Goal: Task Accomplishment & Management: Manage account settings

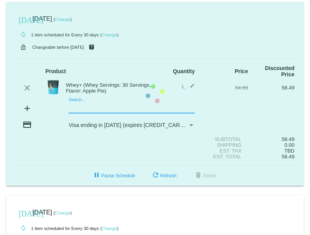
click at [83, 107] on mat-card "[DATE] [DATE] ( Change ) autorenew 1 item scheduled for Every 30 days ( Change …" at bounding box center [154, 94] width 297 height 184
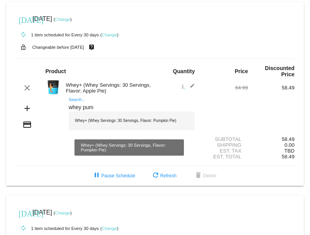
type input "whey pum"
click at [100, 120] on div "Whey+ (Whey Servings: 30 Servings, Flavor: Pumpkin Pie)" at bounding box center [132, 121] width 126 height 19
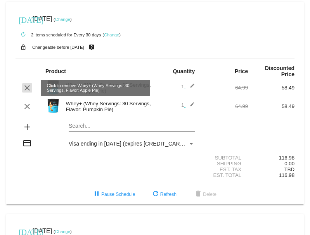
click at [25, 86] on mat-icon "clear" at bounding box center [26, 87] width 9 height 9
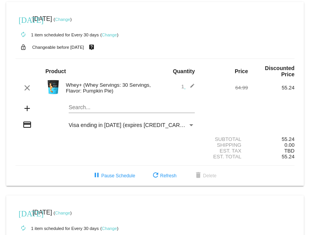
click at [70, 19] on link "Change" at bounding box center [62, 19] width 15 height 5
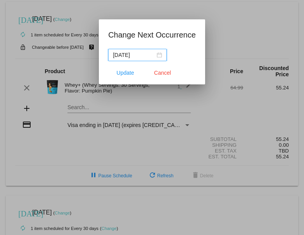
click at [128, 54] on input "[DATE]" at bounding box center [134, 55] width 42 height 9
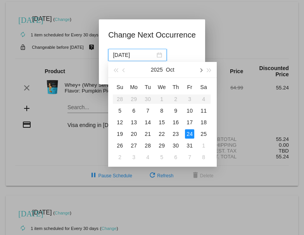
click at [201, 71] on span "button" at bounding box center [201, 71] width 4 height 4
click at [134, 111] on div "3" at bounding box center [133, 110] width 9 height 9
type input "[DATE]"
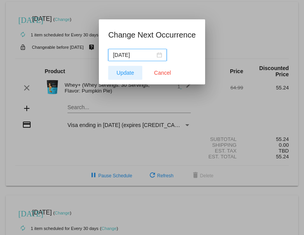
click at [126, 72] on span "Update" at bounding box center [125, 73] width 17 height 6
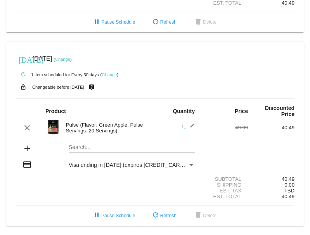
scroll to position [348, 0]
click at [91, 146] on mat-card "[DATE] [DATE] ( Change ) autorenew 1 item scheduled for Every 30 days ( Change …" at bounding box center [154, 133] width 297 height 184
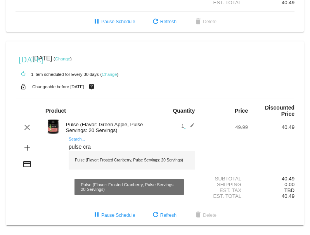
type input "pulse cra"
click at [112, 160] on div "Pulse (Flavor: Frosted Cranberry, Pulse Servings: 20 Servings)" at bounding box center [132, 160] width 126 height 19
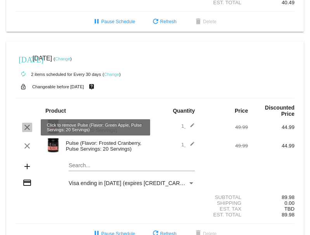
click at [25, 125] on mat-icon "clear" at bounding box center [26, 127] width 9 height 9
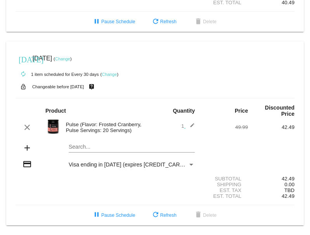
click at [70, 60] on link "Change" at bounding box center [62, 59] width 15 height 5
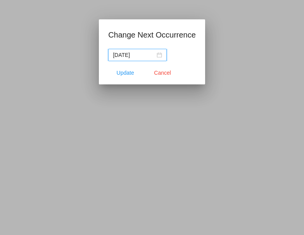
click at [131, 55] on input "[DATE]" at bounding box center [134, 55] width 42 height 9
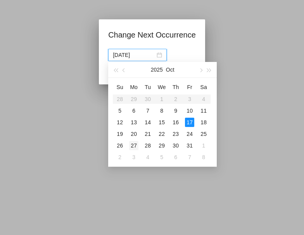
click at [134, 146] on div "27" at bounding box center [133, 145] width 9 height 9
type input "[DATE]"
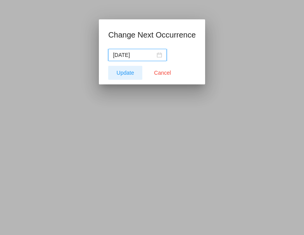
click at [129, 72] on span "Update" at bounding box center [125, 73] width 17 height 6
